Goal: Navigation & Orientation: Find specific page/section

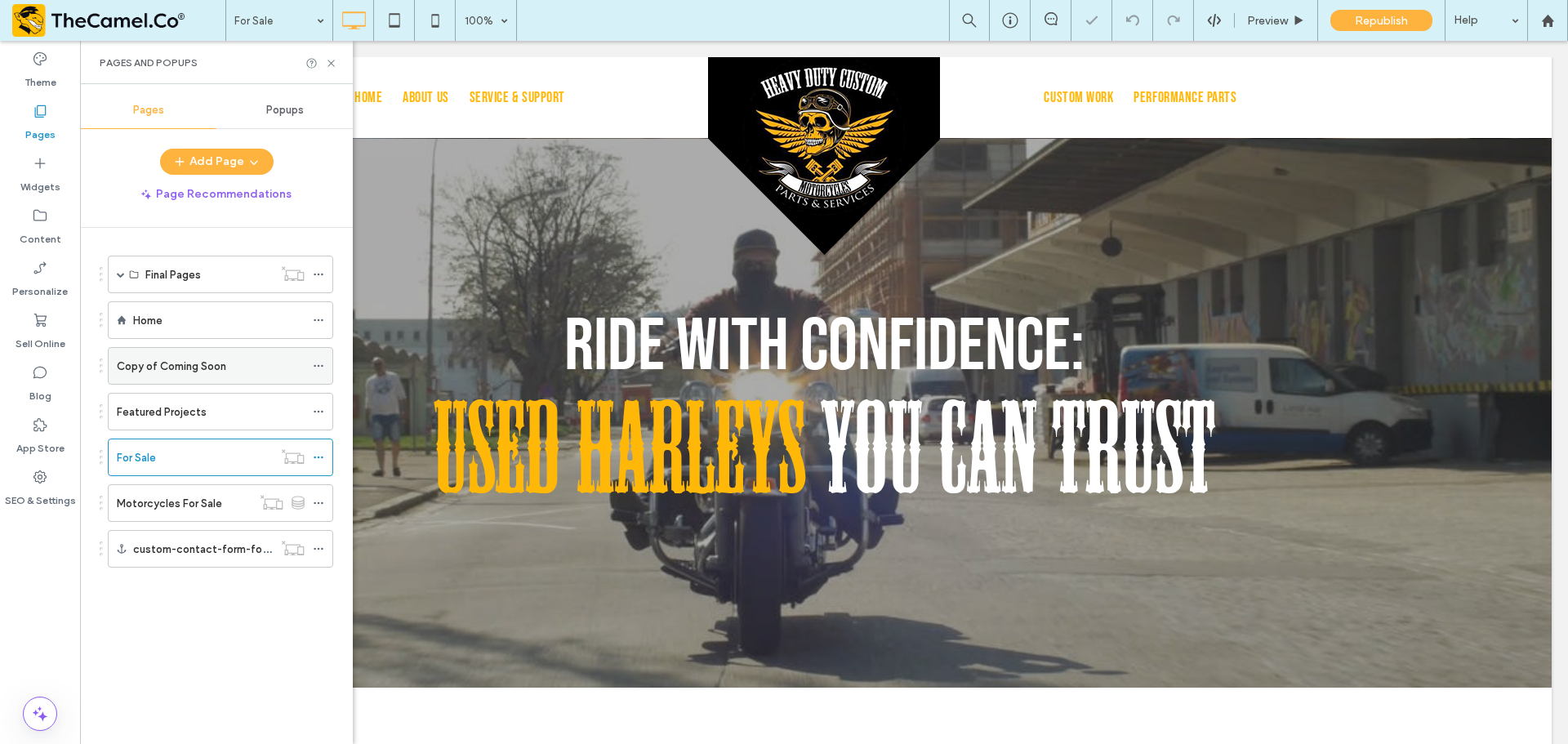
click at [236, 375] on div "Copy of Coming Soon" at bounding box center [211, 366] width 188 height 36
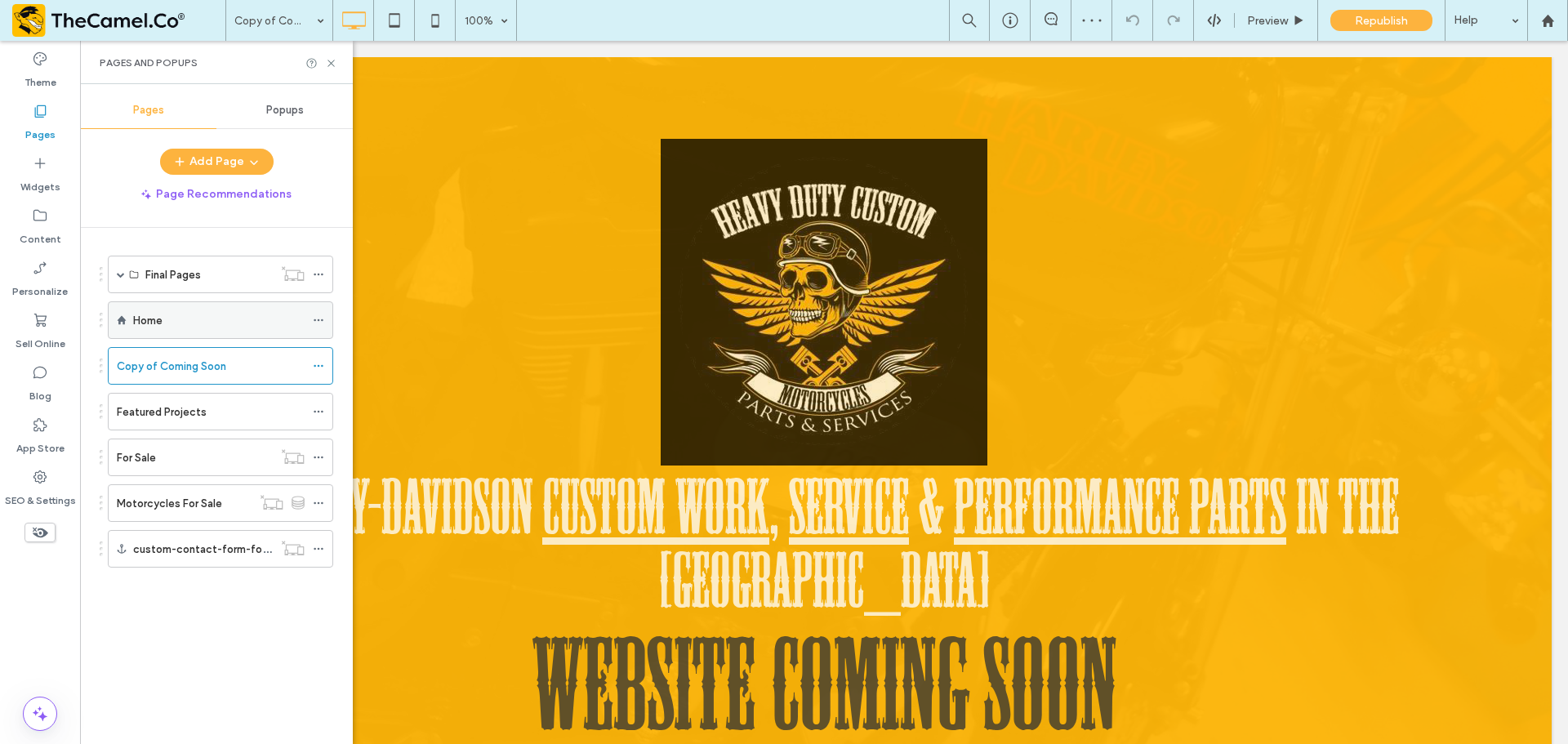
click at [216, 314] on div "Home" at bounding box center [218, 321] width 172 height 17
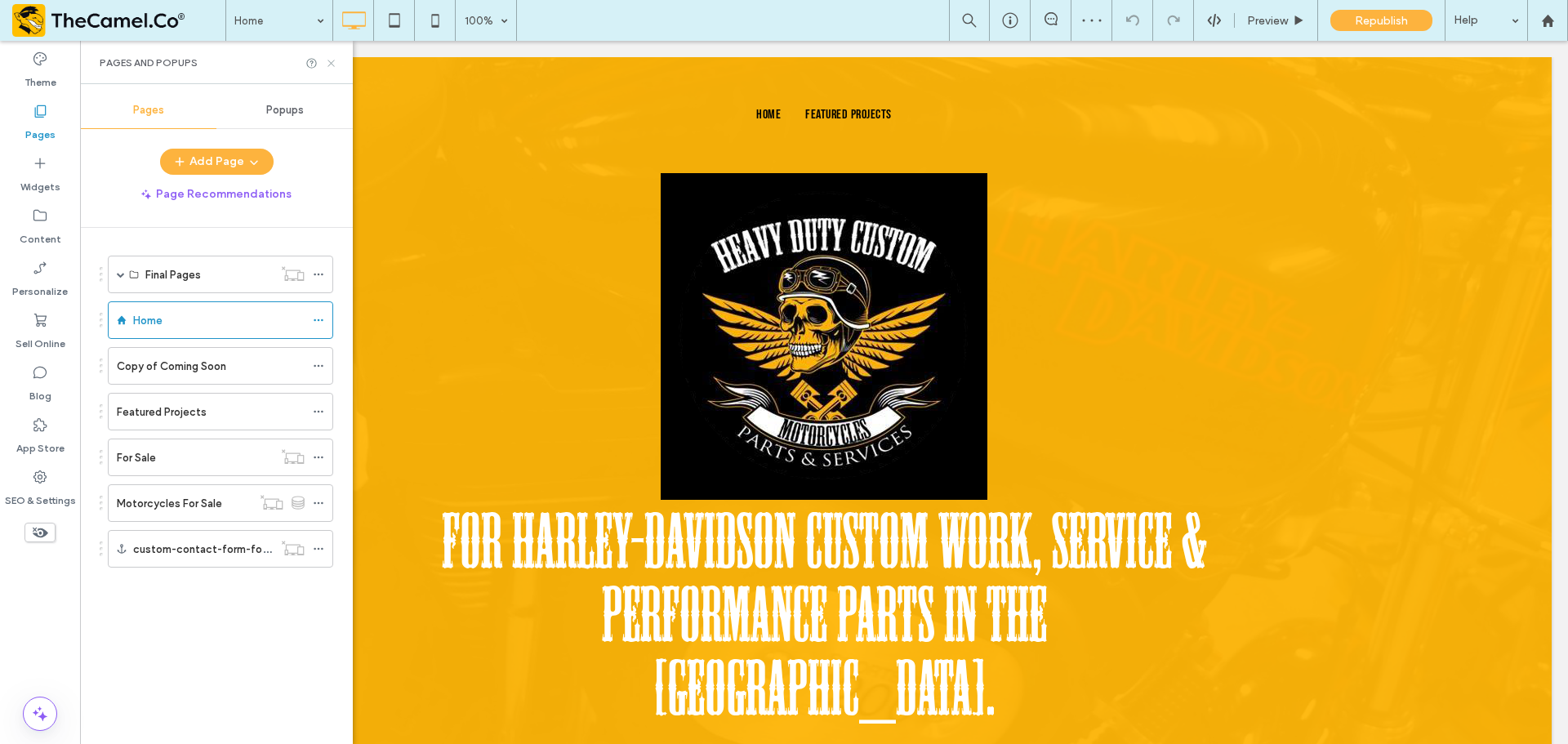
click at [332, 64] on use at bounding box center [330, 63] width 7 height 7
